Goal: Information Seeking & Learning: Find specific fact

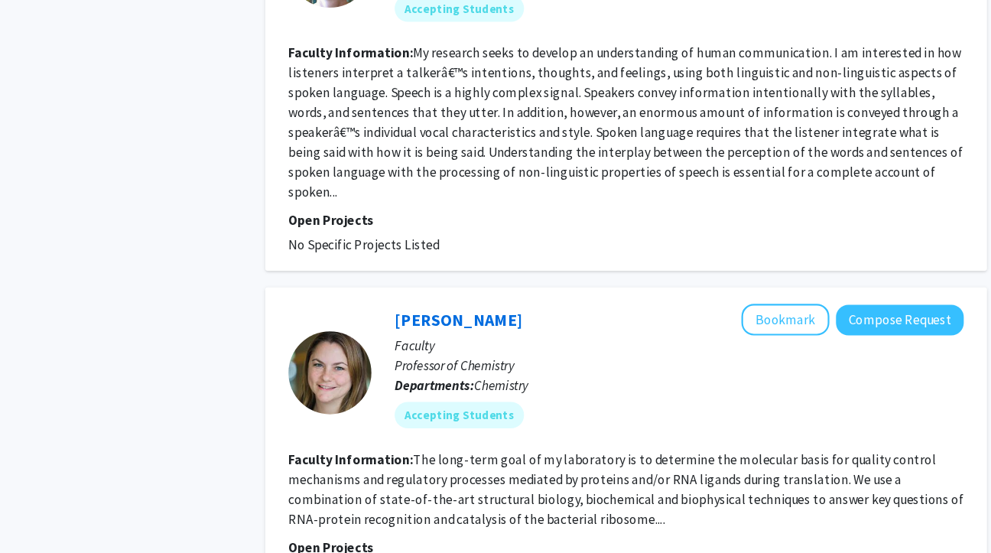
scroll to position [3281, 0]
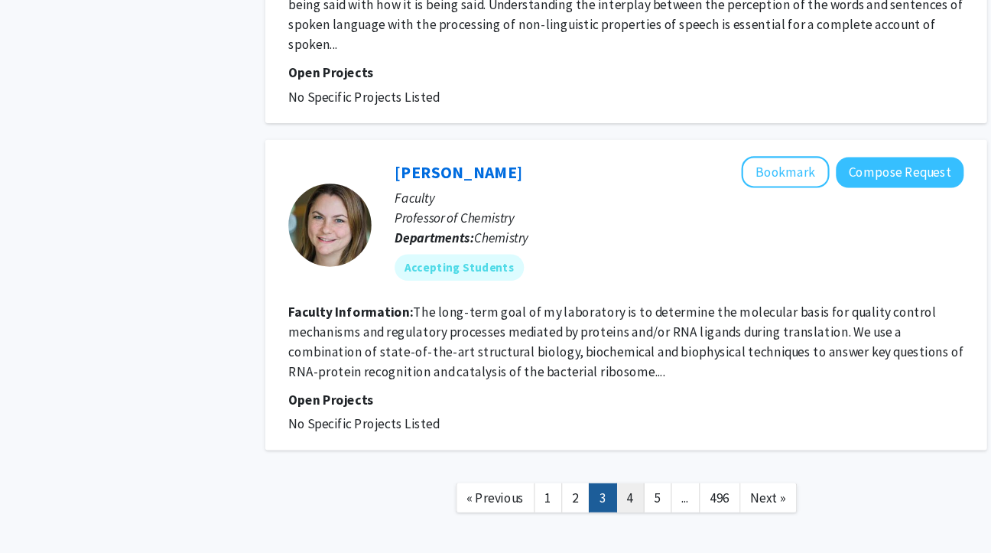
click at [616, 488] on link "4" at bounding box center [614, 501] width 26 height 27
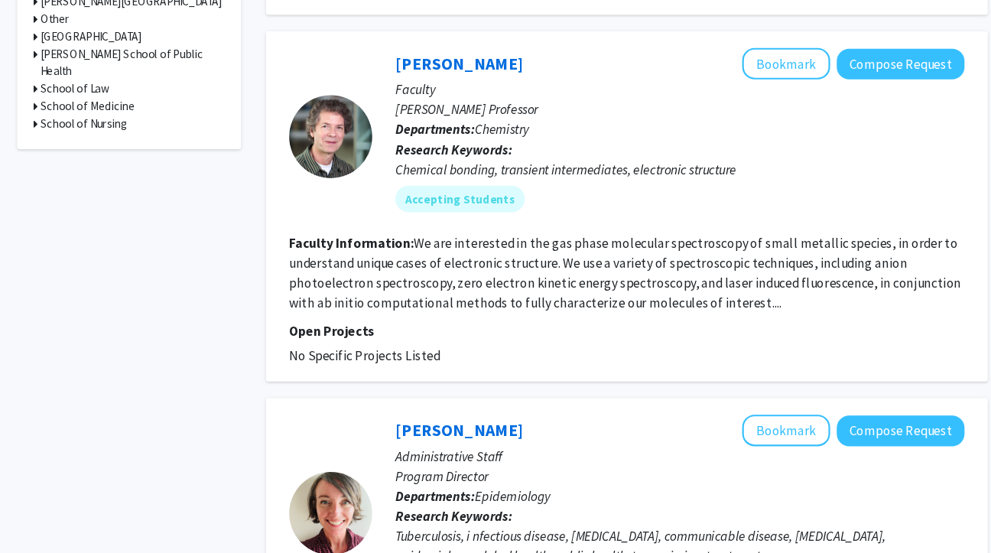
scroll to position [611, 0]
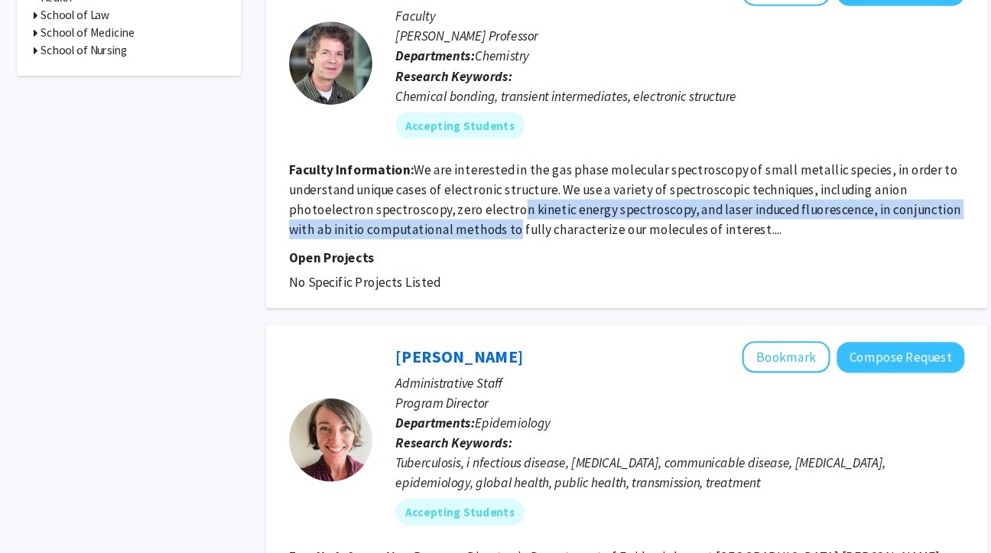
drag, startPoint x: 504, startPoint y: 198, endPoint x: 504, endPoint y: 228, distance: 29.8
click at [504, 228] on fg-read-more "We are interested in the gas phase molecular spectroscopy of small metallic spe…" at bounding box center [608, 213] width 619 height 70
click at [504, 227] on fg-read-more "We are interested in the gas phase molecular spectroscopy of small metallic spe…" at bounding box center [608, 213] width 619 height 70
drag, startPoint x: 522, startPoint y: 227, endPoint x: 522, endPoint y: 195, distance: 32.1
click at [522, 195] on section "Faculty Information: We are interested in the gas phase molecular spectroscopy …" at bounding box center [610, 213] width 622 height 73
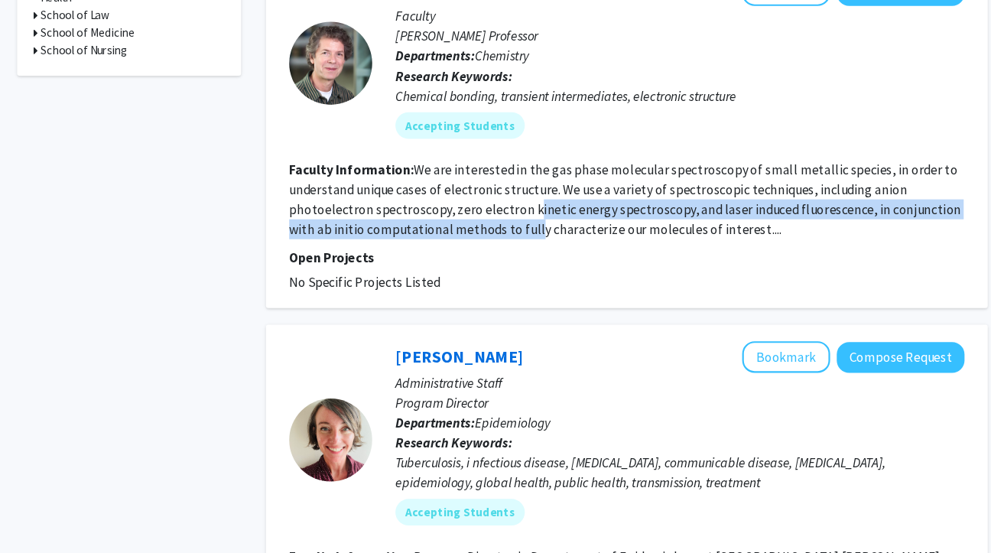
click at [522, 195] on section "Faculty Information: We are interested in the gas phase molecular spectroscopy …" at bounding box center [610, 213] width 622 height 73
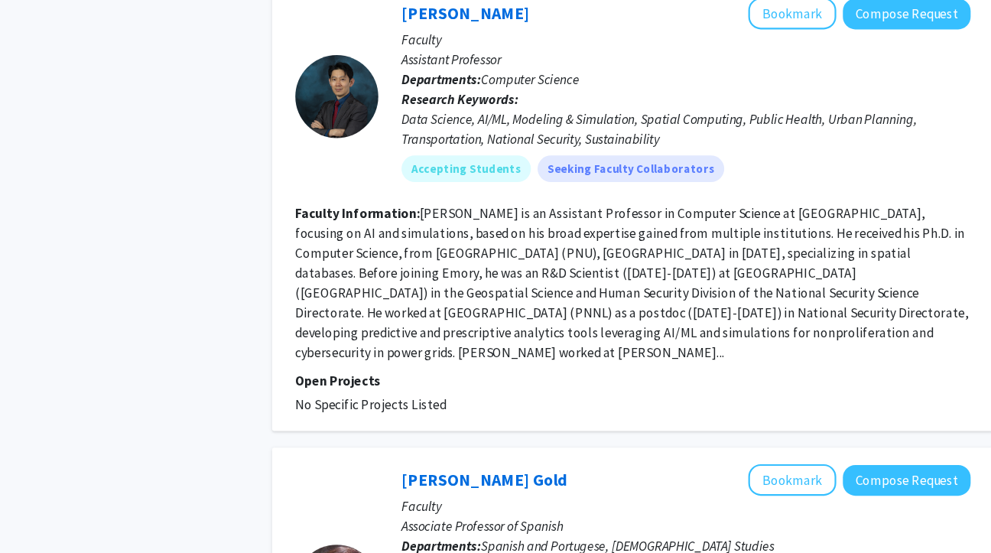
scroll to position [2116, 0]
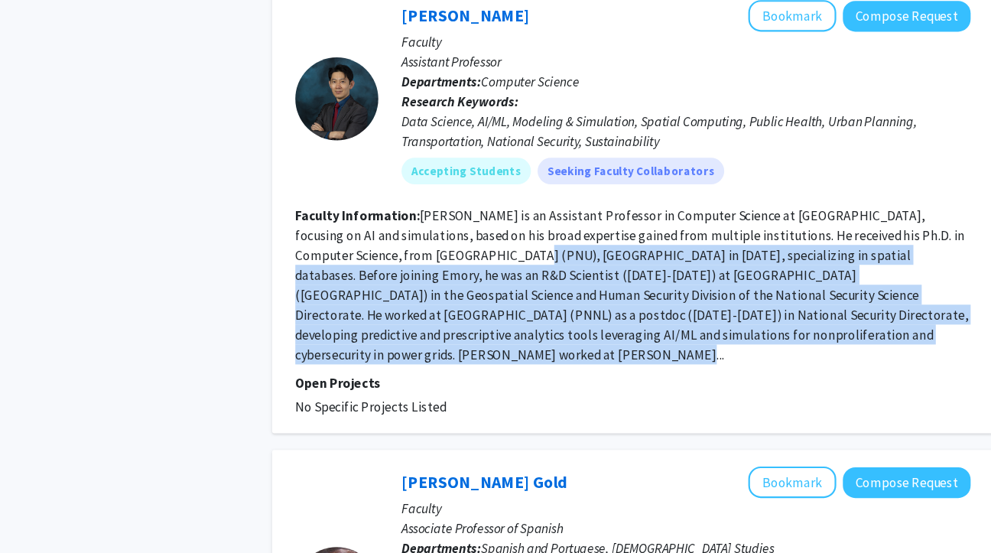
drag, startPoint x: 451, startPoint y: 264, endPoint x: 465, endPoint y: 188, distance: 77.7
click at [465, 188] on fg-search-faculty "[PERSON_NAME] Bookmark Compose Request Faculty Assistant Professor Departments:…" at bounding box center [610, 192] width 622 height 384
click at [465, 189] on section "Faculty Information: [PERSON_NAME] is an Assistant Professor in Computer Scienc…" at bounding box center [610, 262] width 622 height 147
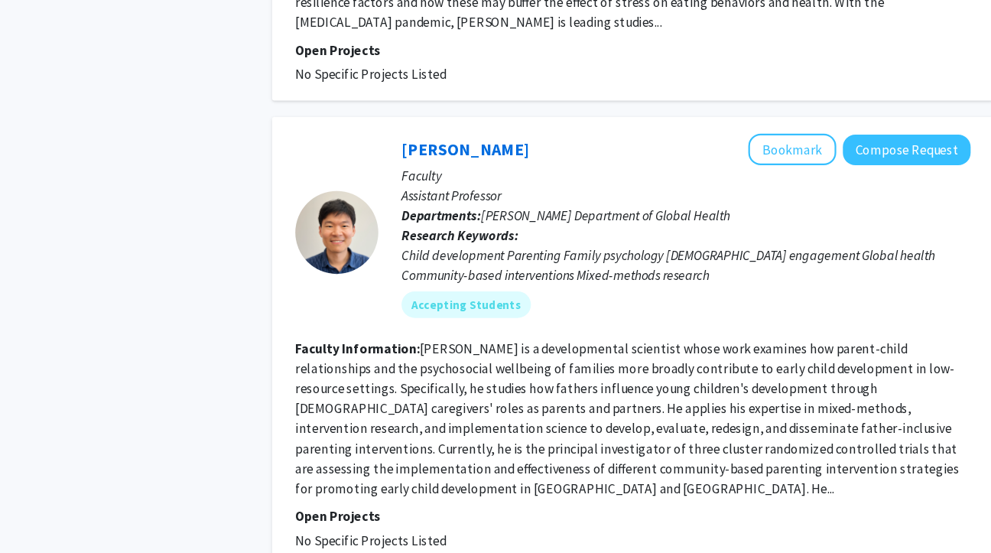
scroll to position [3709, 0]
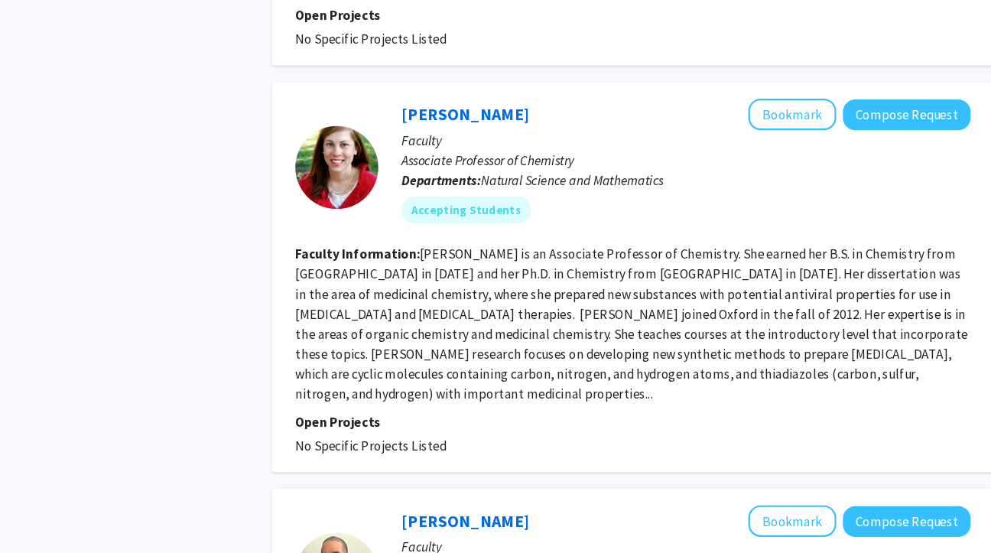
scroll to position [749, 0]
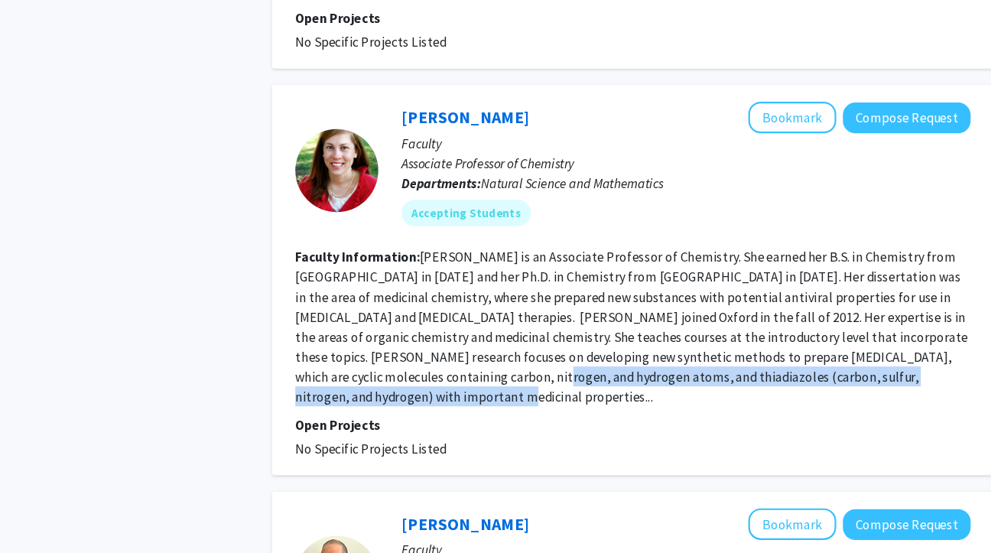
drag, startPoint x: 432, startPoint y: 376, endPoint x: 433, endPoint y: 388, distance: 11.5
click at [433, 388] on section "Faculty Information: [PERSON_NAME] is an Associate Professor of Chemistry. She …" at bounding box center [610, 340] width 622 height 147
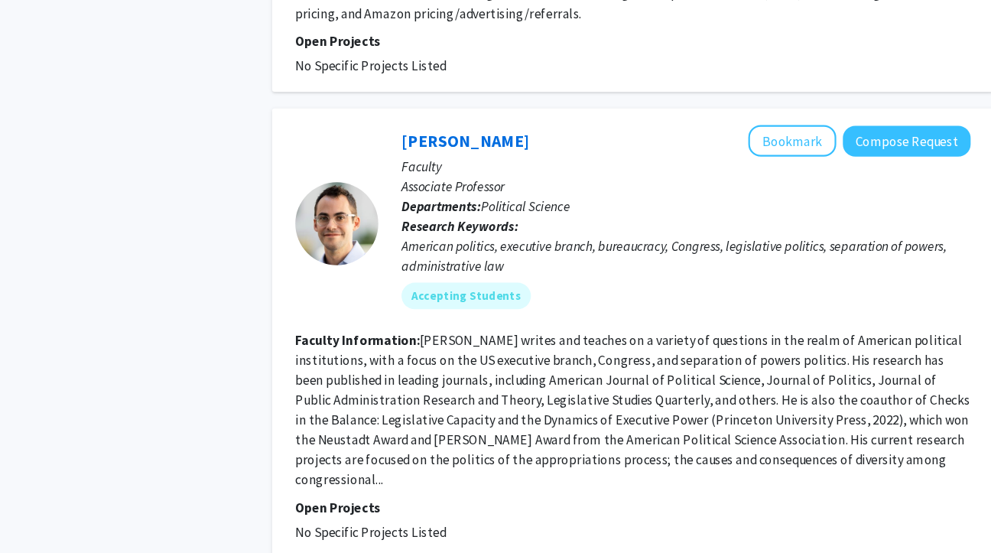
scroll to position [3367, 0]
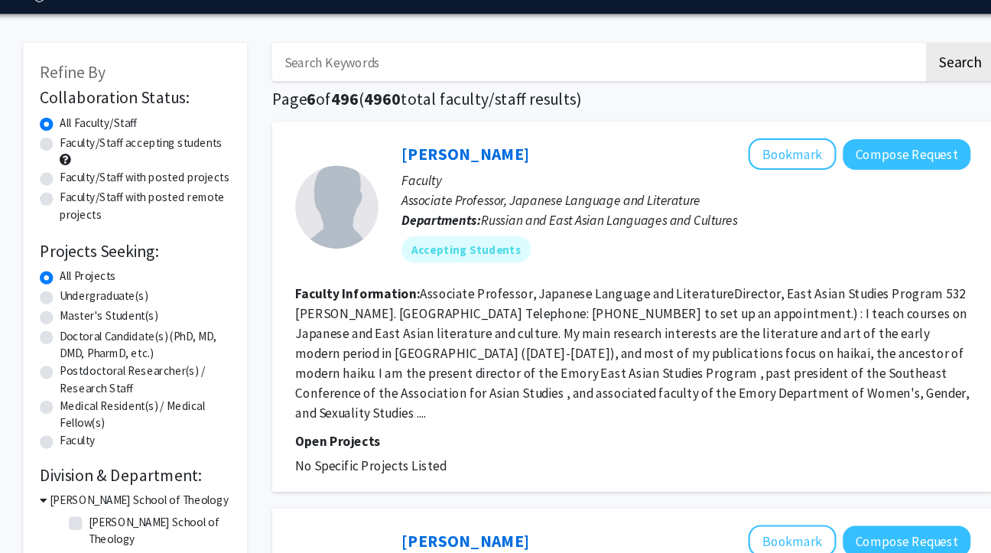
click at [578, 106] on input "Search Keywords" at bounding box center [577, 99] width 600 height 35
type input "[MEDICAL_DATA]"
click at [880, 82] on button "Search" at bounding box center [911, 99] width 63 height 35
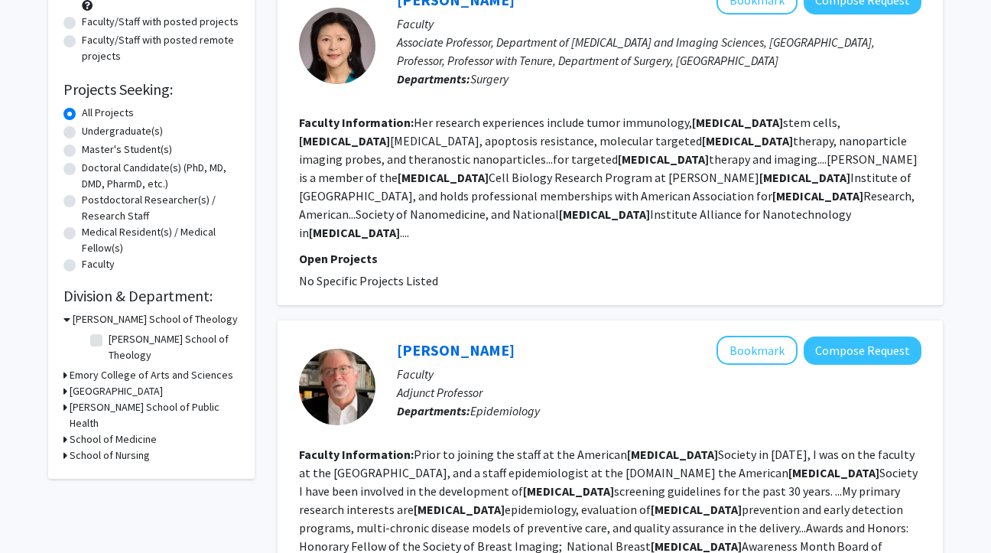
scroll to position [284, 0]
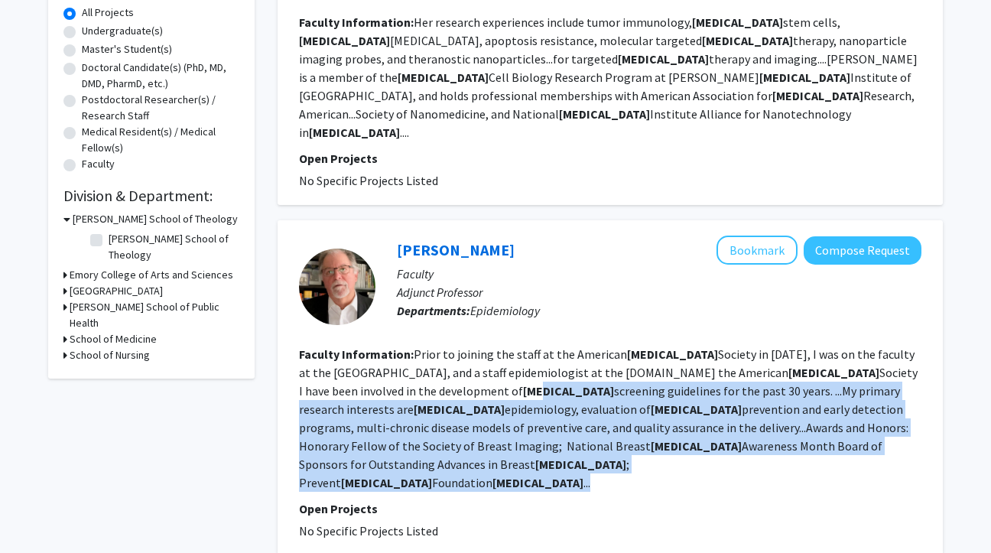
drag, startPoint x: 467, startPoint y: 432, endPoint x: 478, endPoint y: 360, distance: 72.8
click at [480, 360] on section "Faculty Information: Prior to joining the staff at the American [MEDICAL_DATA] …" at bounding box center [610, 418] width 622 height 147
click at [523, 383] on b "[MEDICAL_DATA]" at bounding box center [568, 390] width 91 height 15
drag, startPoint x: 465, startPoint y: 351, endPoint x: 465, endPoint y: 446, distance: 94.8
click at [465, 445] on fg-search-faculty "[PERSON_NAME] Bookmark Compose Request Faculty Adjunct Professor Departments: E…" at bounding box center [610, 387] width 622 height 304
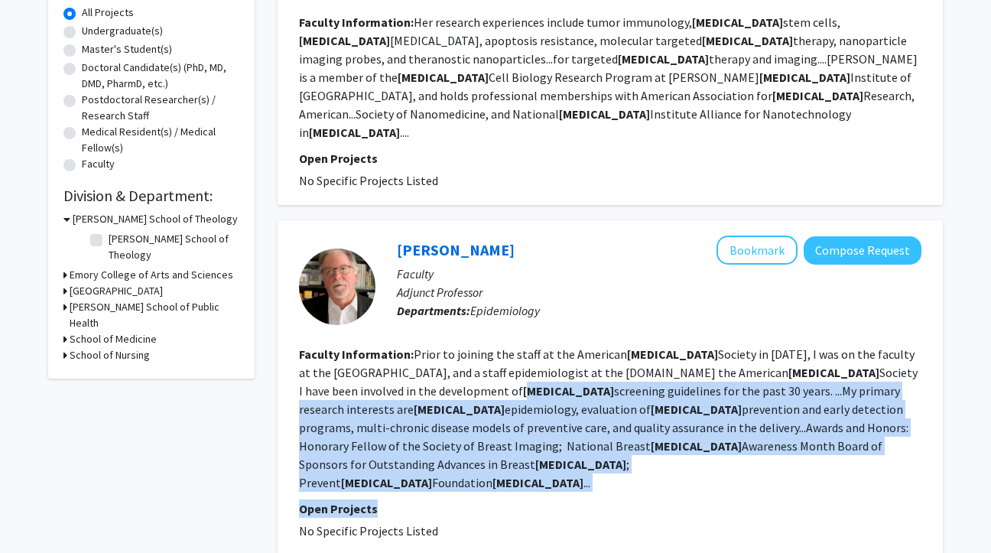
click at [465, 499] on p "Open Projects" at bounding box center [610, 508] width 622 height 18
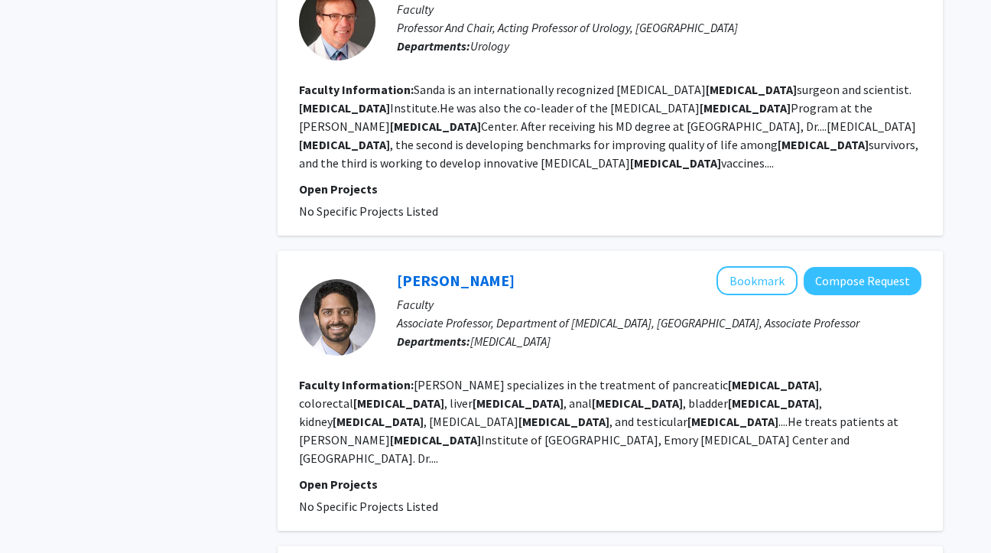
scroll to position [900, 0]
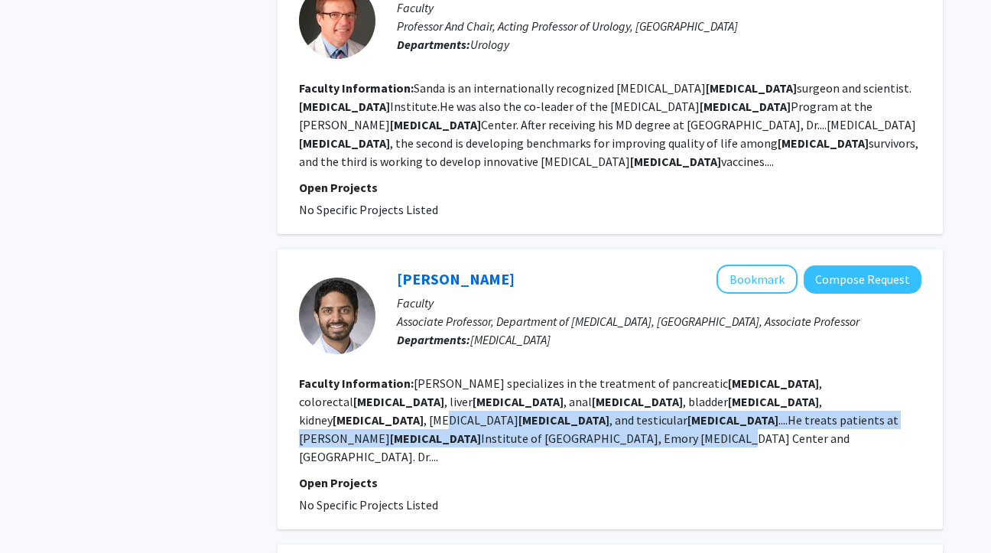
drag, startPoint x: 476, startPoint y: 371, endPoint x: 476, endPoint y: 346, distance: 24.5
click at [476, 375] on fg-read-more "[PERSON_NAME] specializes in the treatment of [MEDICAL_DATA] , [MEDICAL_DATA] ,…" at bounding box center [598, 419] width 599 height 89
drag, startPoint x: 476, startPoint y: 346, endPoint x: 476, endPoint y: 362, distance: 16.1
click at [476, 375] on fg-read-more "[PERSON_NAME] specializes in the treatment of [MEDICAL_DATA] , [MEDICAL_DATA] ,…" at bounding box center [598, 419] width 599 height 89
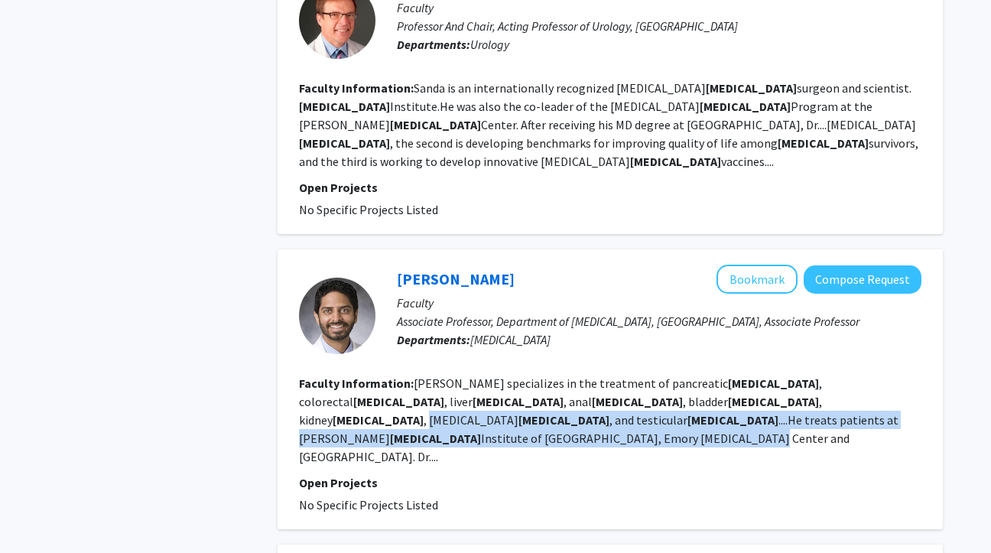
click at [476, 375] on fg-read-more "[PERSON_NAME] specializes in the treatment of [MEDICAL_DATA] , [MEDICAL_DATA] ,…" at bounding box center [598, 419] width 599 height 89
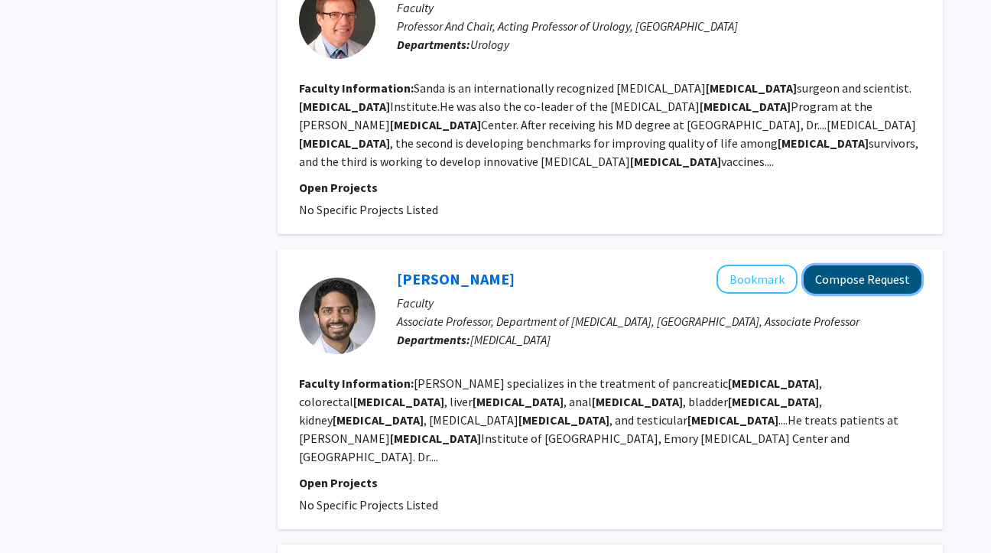
click at [863, 265] on button "Compose Request" at bounding box center [862, 279] width 118 height 28
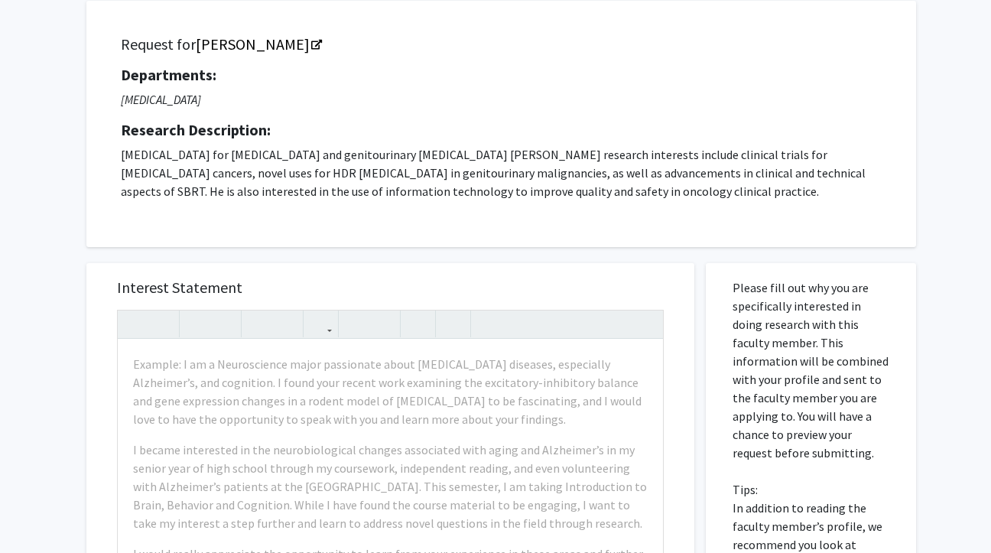
scroll to position [93, 0]
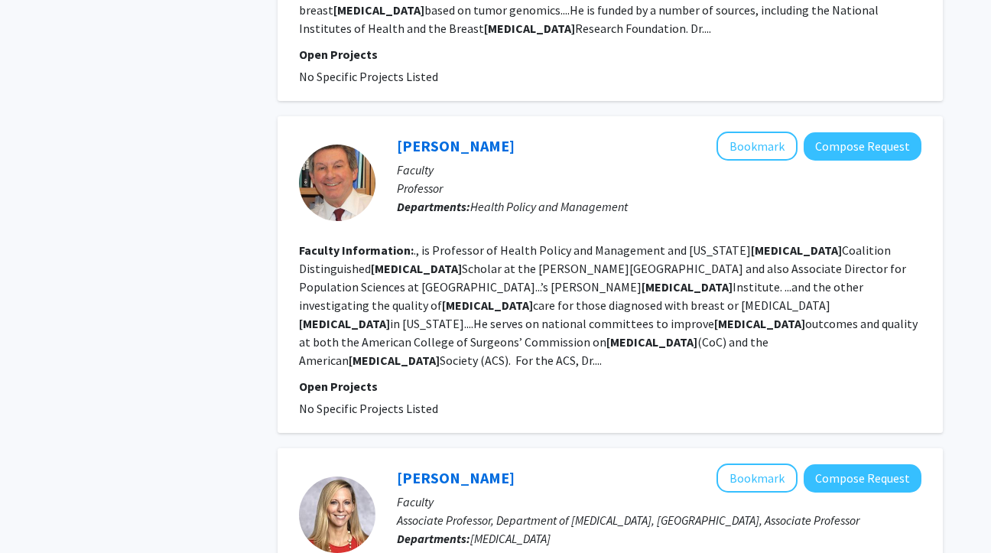
scroll to position [2802, 0]
